Goal: Task Accomplishment & Management: Manage account settings

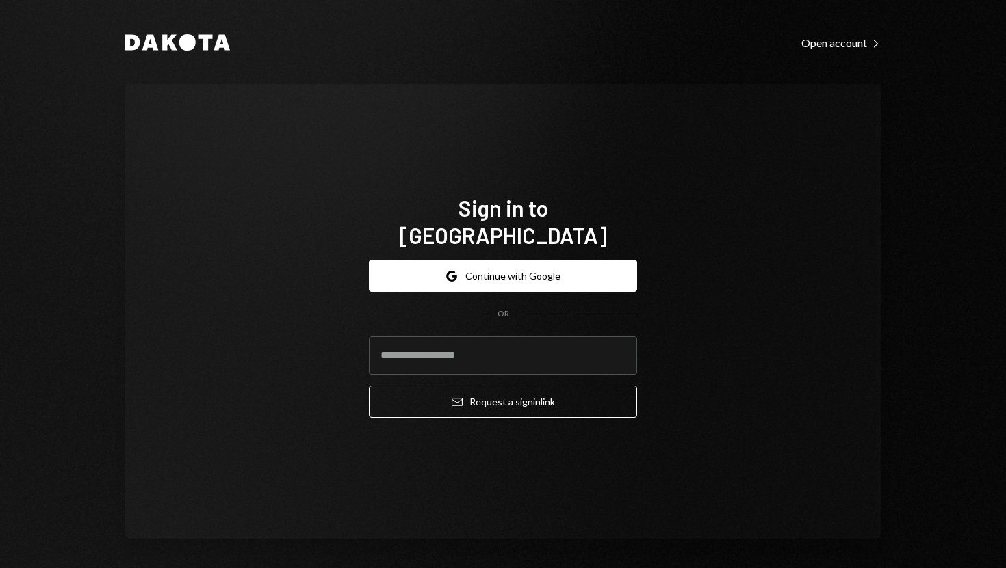
type input "**********"
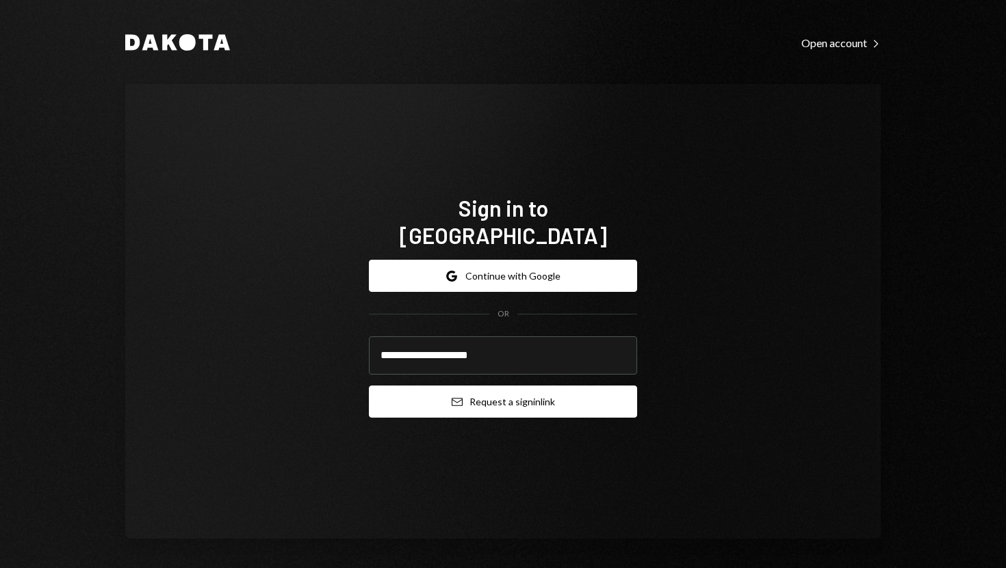
click at [410, 386] on button "Email Request a sign in link" at bounding box center [503, 402] width 268 height 32
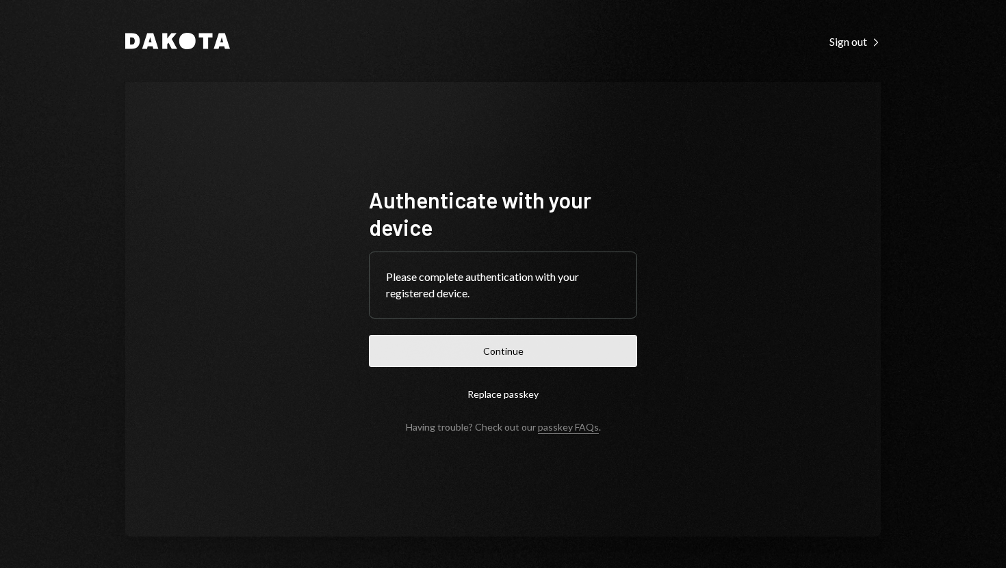
click at [504, 360] on button "Continue" at bounding box center [503, 351] width 268 height 32
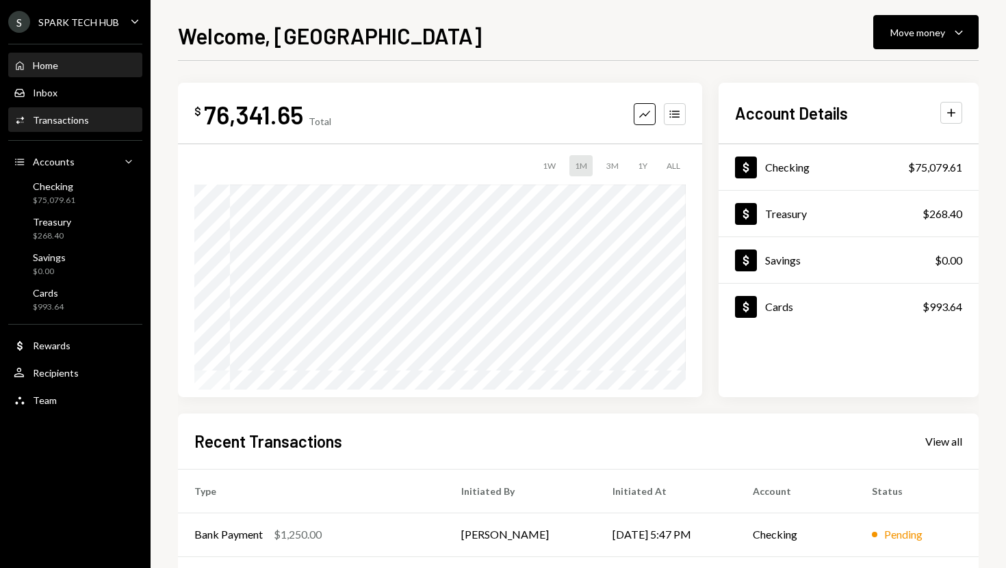
click at [96, 130] on div "Activities Transactions" at bounding box center [75, 120] width 123 height 23
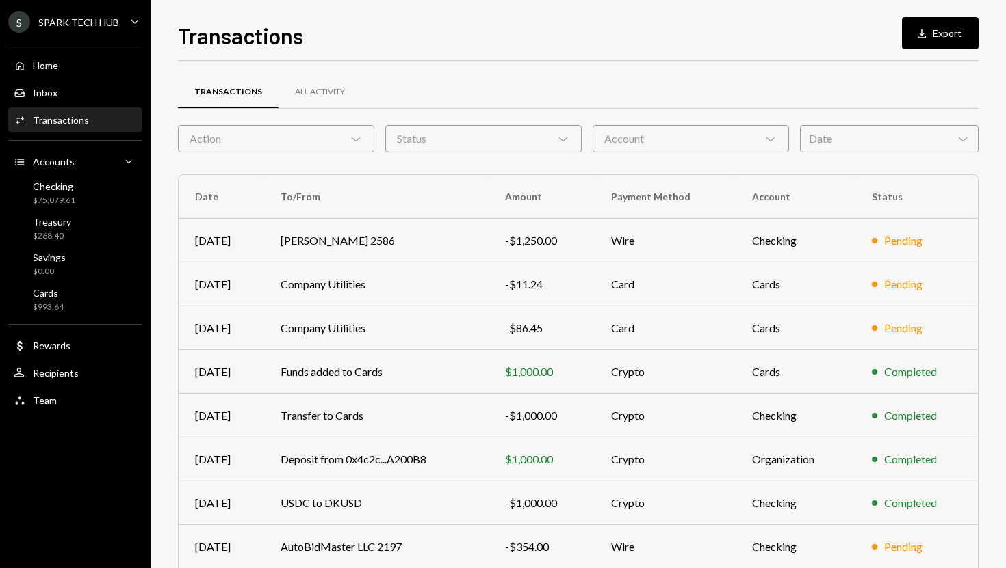
click at [347, 148] on div "Action Chevron Down" at bounding box center [276, 138] width 196 height 27
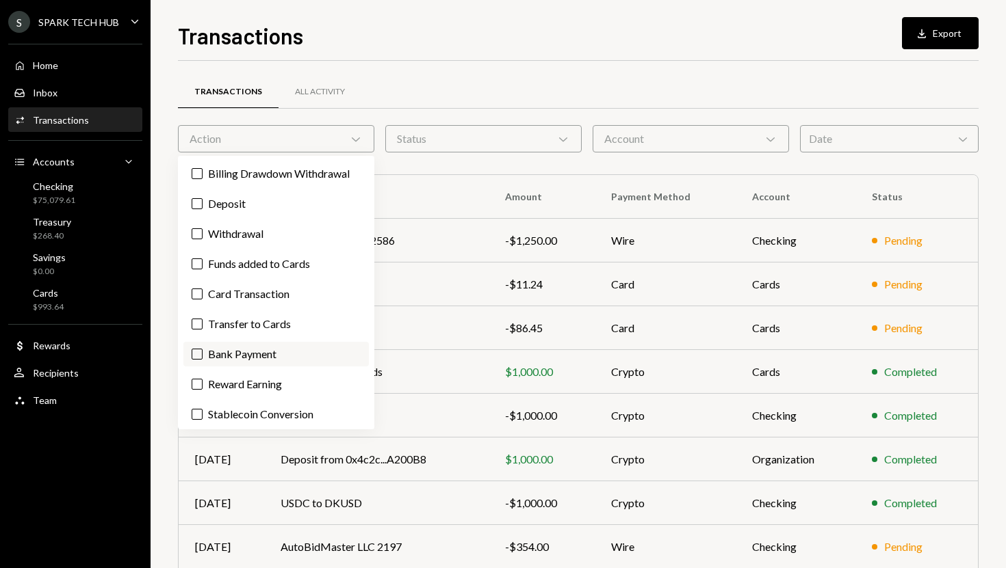
click at [254, 350] on label "Bank Payment" at bounding box center [275, 354] width 185 height 25
click at [202, 350] on button "Bank Payment" at bounding box center [197, 354] width 11 height 11
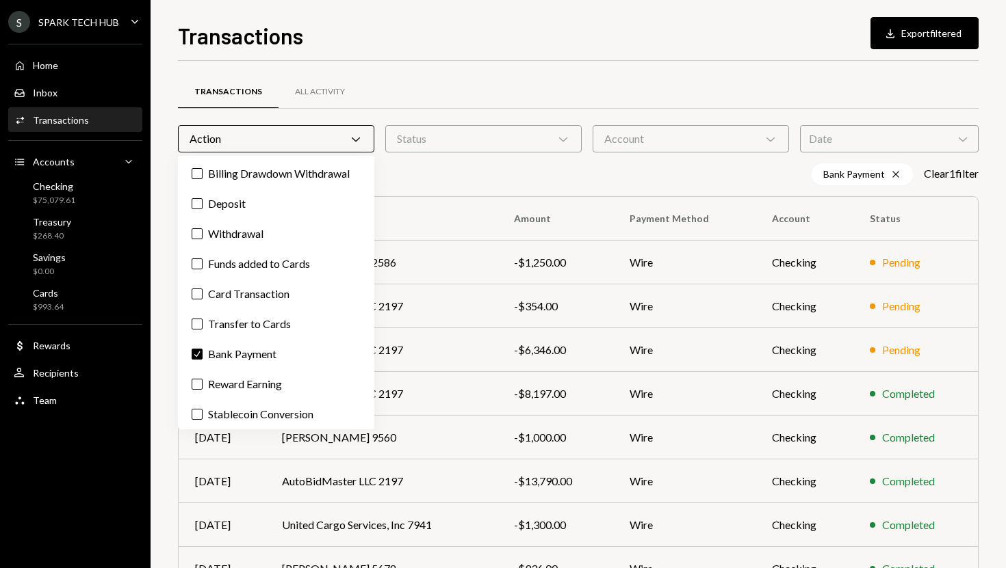
click at [167, 399] on div "Transactions Download Export filtered Transactions All Activity Action Chevron …" at bounding box center [577, 284] width 855 height 568
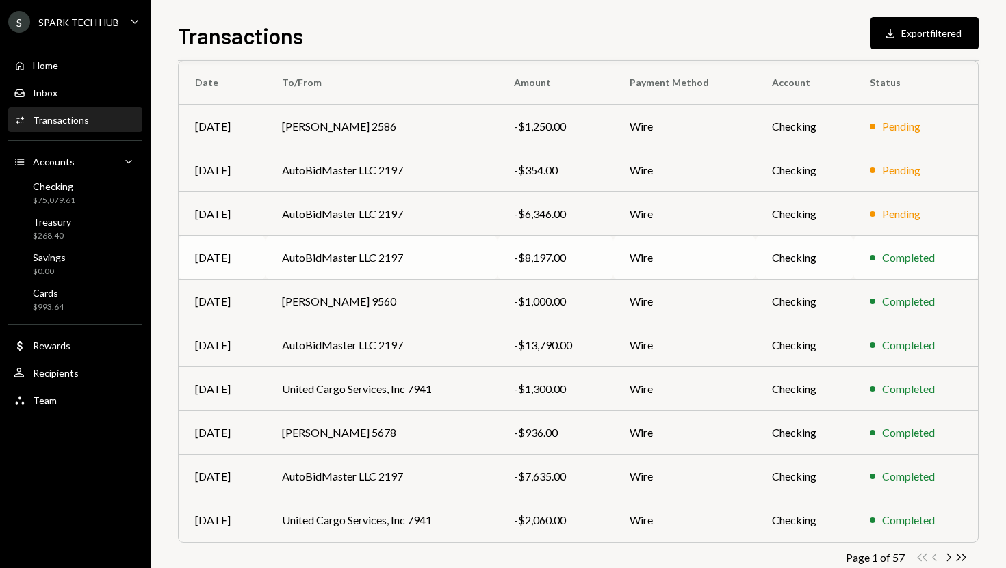
scroll to position [168, 0]
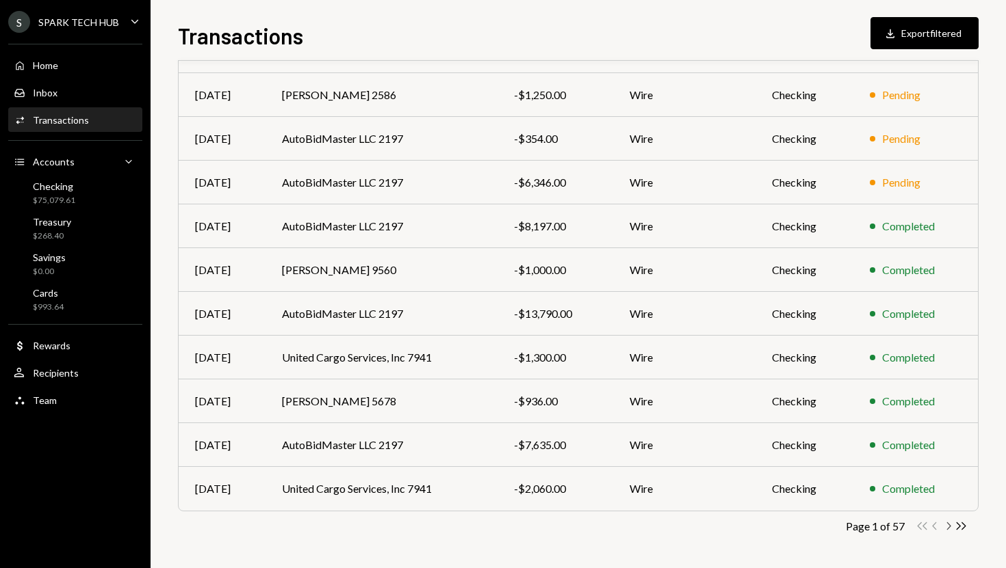
click at [947, 529] on icon "Chevron Right" at bounding box center [947, 526] width 13 height 13
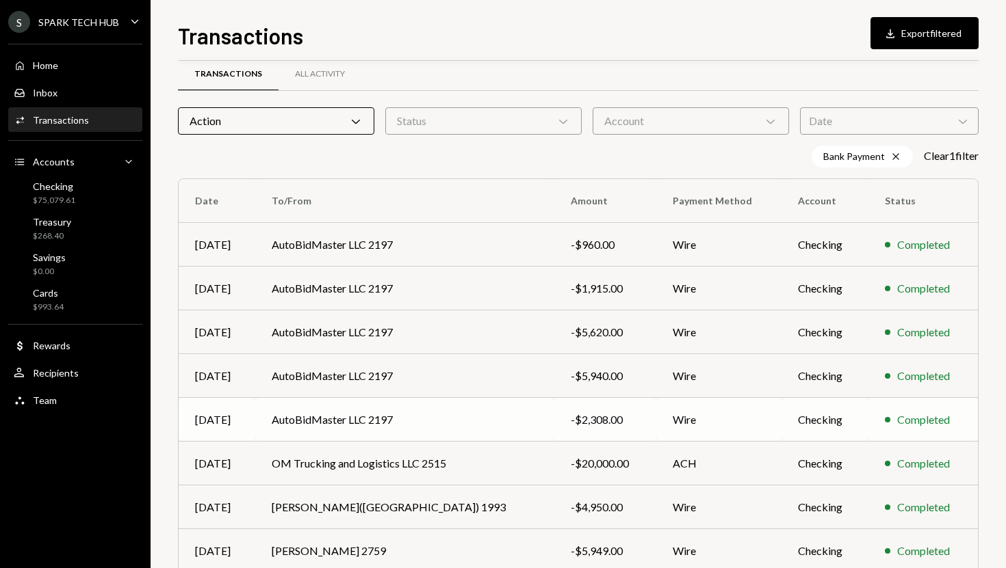
scroll to position [0, 0]
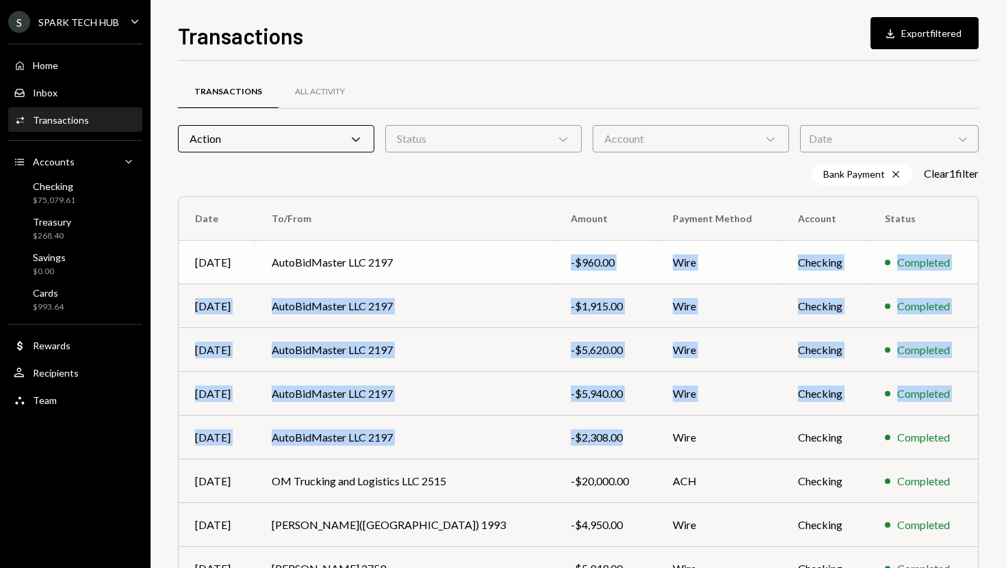
copy tbody "-$960.00 Wire Checking Completed Oct 02 AutoBidMaster LLC 2197 -$1,915.00 Wire …"
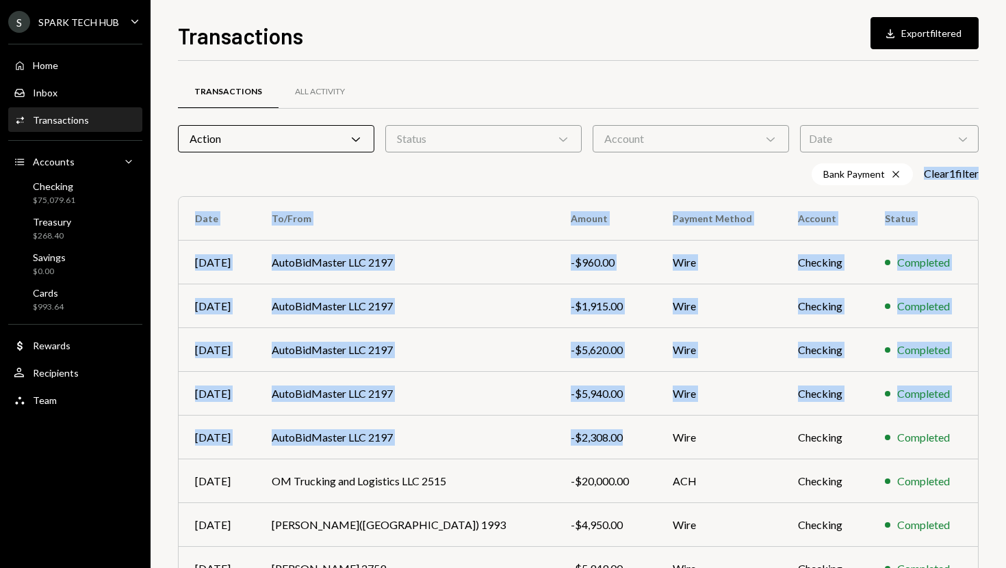
drag, startPoint x: 591, startPoint y: 440, endPoint x: 567, endPoint y: 181, distance: 260.4
click at [567, 181] on div "Transactions All Activity Action Chevron Down Status Chevron Down Account Chevr…" at bounding box center [578, 409] width 800 height 653
click at [567, 181] on div "Bank Payment Cross Clear 1 filter" at bounding box center [578, 174] width 800 height 22
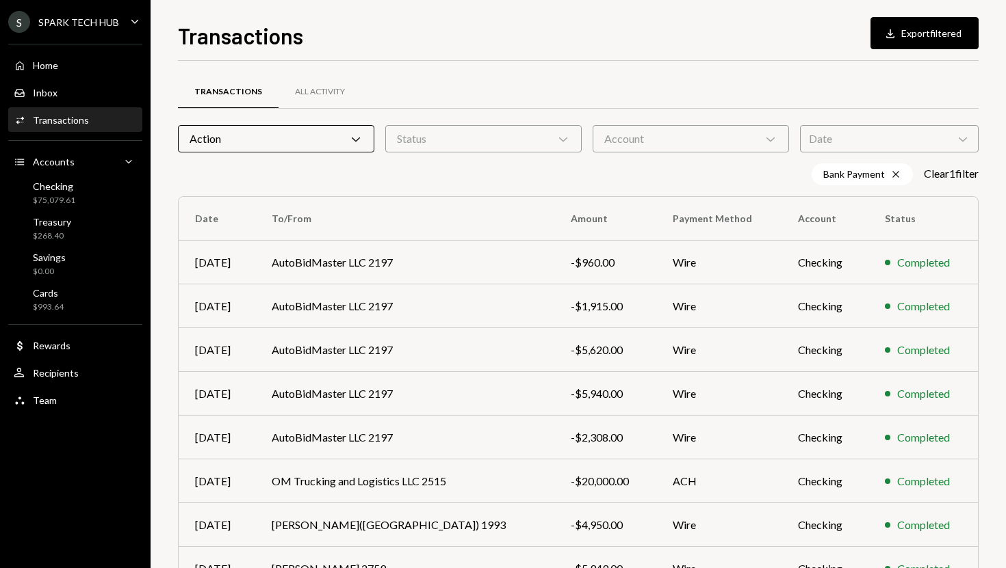
click at [767, 38] on div "Transactions Download Export filtered" at bounding box center [578, 34] width 800 height 30
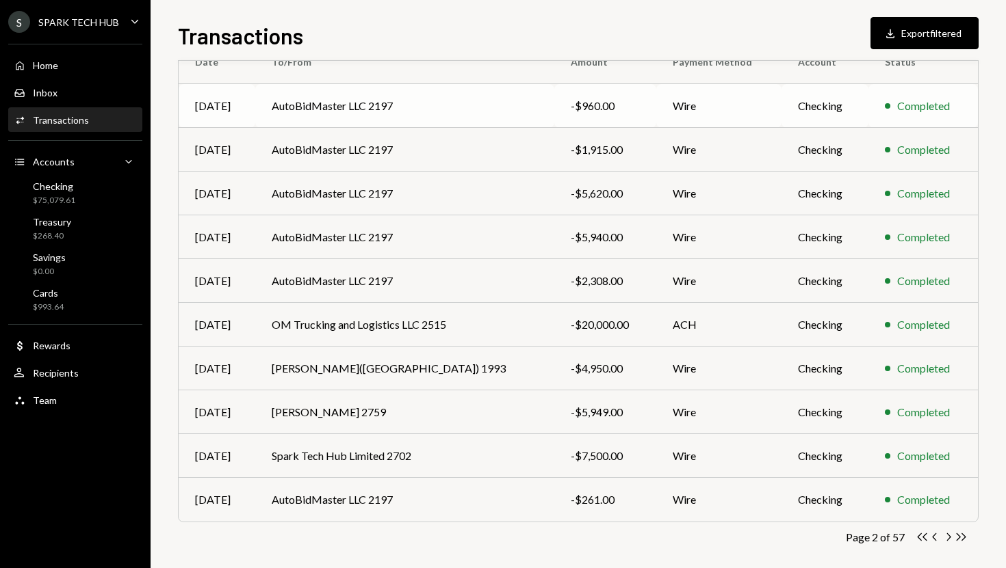
scroll to position [168, 0]
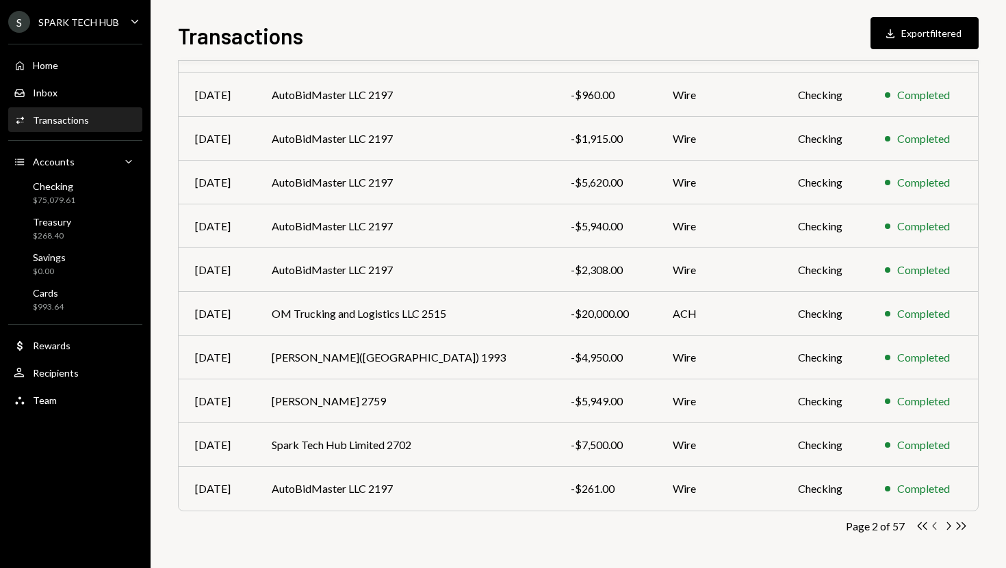
click at [931, 523] on icon "Chevron Left" at bounding box center [934, 526] width 13 height 13
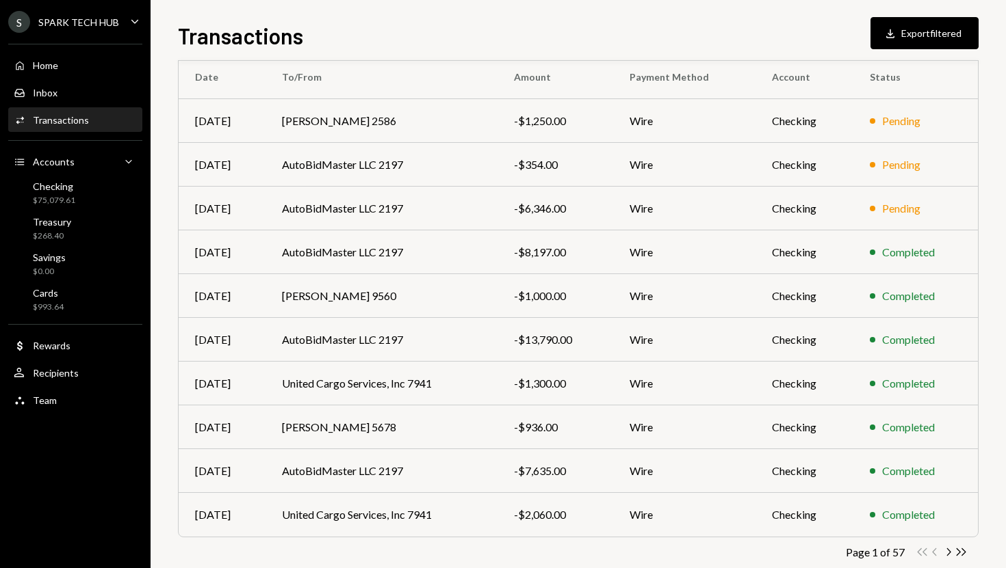
scroll to position [141, 0]
